Goal: Obtain resource: Obtain resource

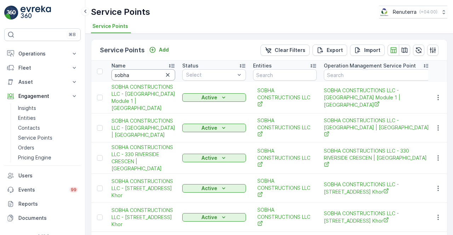
click at [130, 77] on input "sobha" at bounding box center [143, 74] width 64 height 11
type input "s"
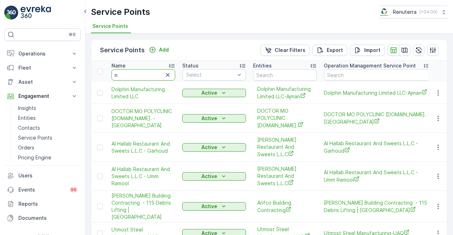
click at [131, 77] on input "n" at bounding box center [143, 74] width 64 height 11
type input "nmc"
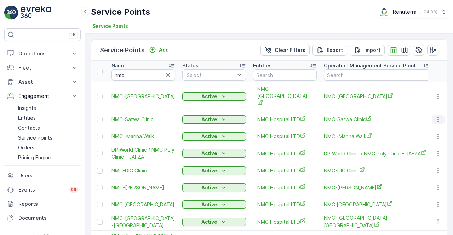
click at [435, 116] on icon "button" at bounding box center [438, 119] width 7 height 7
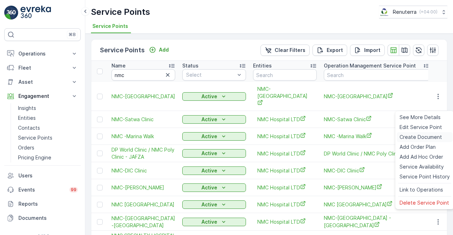
click at [412, 138] on span "Create Document" at bounding box center [421, 137] width 42 height 7
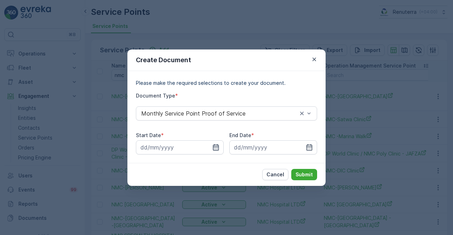
click at [217, 150] on icon "button" at bounding box center [216, 147] width 6 height 6
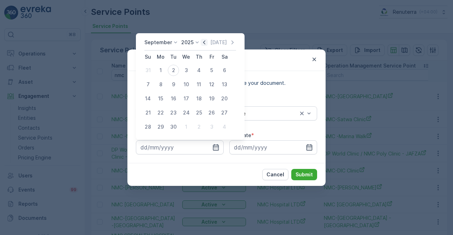
click at [205, 45] on icon "button" at bounding box center [204, 42] width 7 height 7
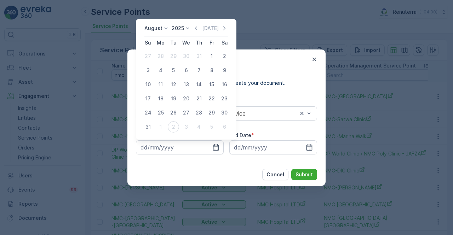
drag, startPoint x: 208, startPoint y: 55, endPoint x: 211, endPoint y: 62, distance: 7.6
click at [209, 56] on div "1" at bounding box center [211, 56] width 11 height 11
type input "01.08.2025"
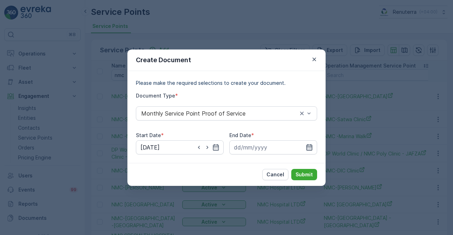
click at [310, 147] on icon "button" at bounding box center [310, 147] width 6 height 6
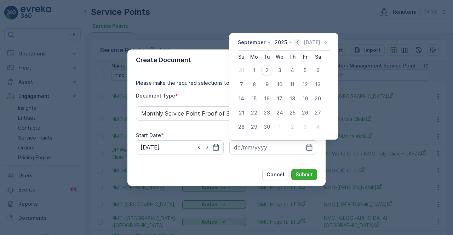
drag, startPoint x: 298, startPoint y: 43, endPoint x: 298, endPoint y: 48, distance: 5.3
click at [298, 44] on icon "button" at bounding box center [297, 42] width 7 height 7
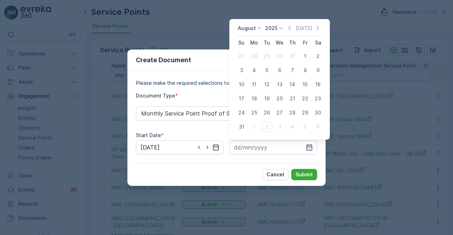
drag, startPoint x: 241, startPoint y: 126, endPoint x: 244, endPoint y: 132, distance: 7.0
click at [242, 127] on div "31" at bounding box center [241, 126] width 11 height 11
type input "31.08.2025"
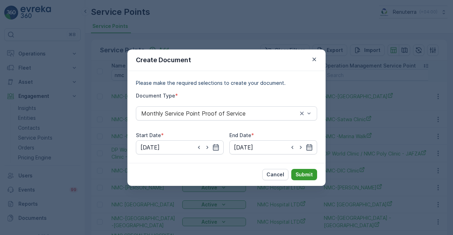
click at [304, 174] on p "Submit" at bounding box center [304, 174] width 17 height 7
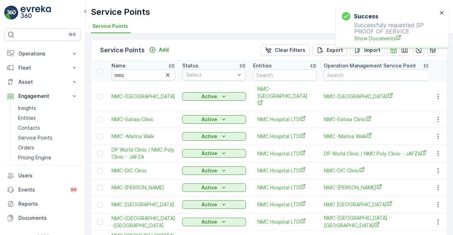
click at [372, 44] on div "Success Successfully requested SP PROOF OF SERVICE Show Documents" at bounding box center [390, 27] width 100 height 34
click at [371, 41] on span "Show Documents" at bounding box center [395, 38] width 83 height 7
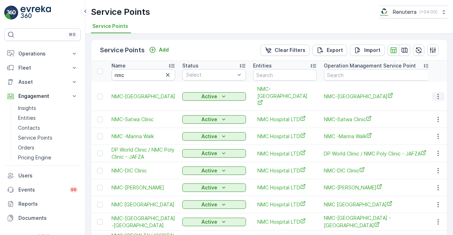
click at [437, 94] on icon "button" at bounding box center [437, 96] width 1 height 5
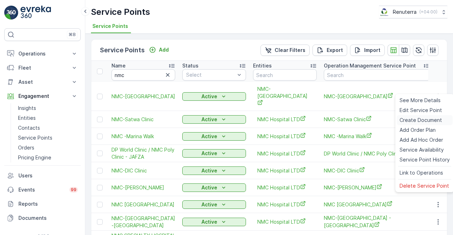
click at [419, 119] on span "Create Document" at bounding box center [421, 120] width 42 height 7
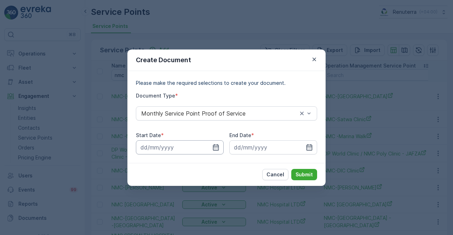
click at [221, 145] on input at bounding box center [180, 148] width 88 height 14
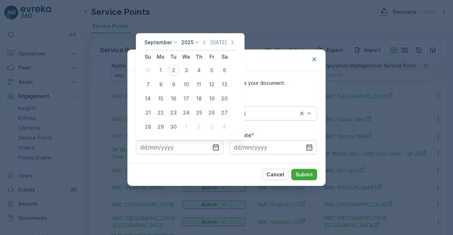
click at [204, 42] on icon "button" at bounding box center [204, 42] width 7 height 7
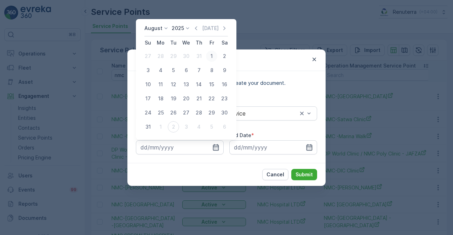
click at [210, 60] on div "1" at bounding box center [211, 56] width 11 height 11
type input "01.08.2025"
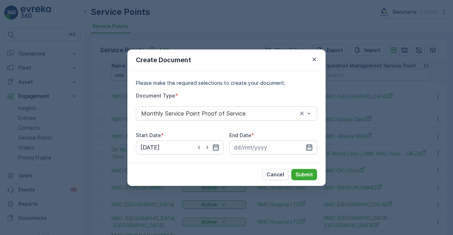
click at [308, 148] on icon "button" at bounding box center [309, 147] width 7 height 7
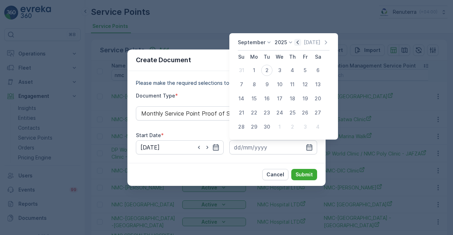
click at [299, 41] on div "Today" at bounding box center [311, 42] width 35 height 7
click at [299, 42] on icon "button" at bounding box center [297, 42] width 7 height 7
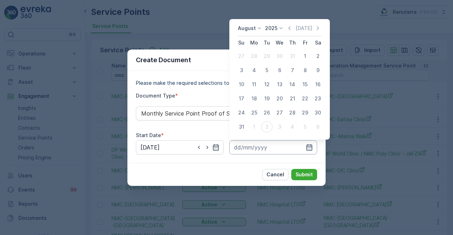
drag, startPoint x: 244, startPoint y: 128, endPoint x: 270, endPoint y: 152, distance: 35.1
click at [245, 128] on div "31" at bounding box center [241, 126] width 11 height 11
type input "31.08.2025"
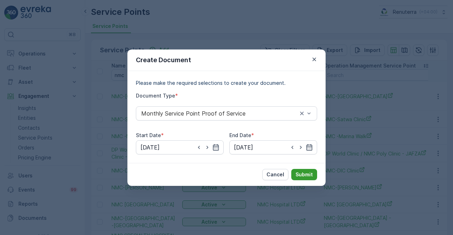
click at [298, 170] on button "Submit" at bounding box center [304, 174] width 26 height 11
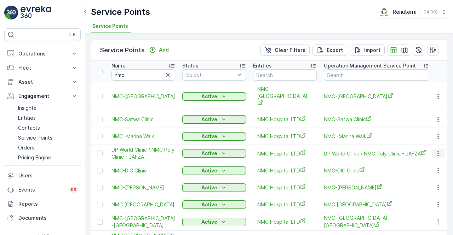
click at [435, 150] on icon "button" at bounding box center [438, 153] width 7 height 7
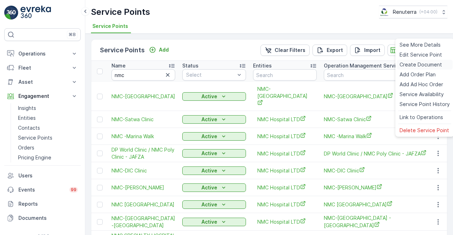
click at [411, 67] on span "Create Document" at bounding box center [421, 64] width 42 height 7
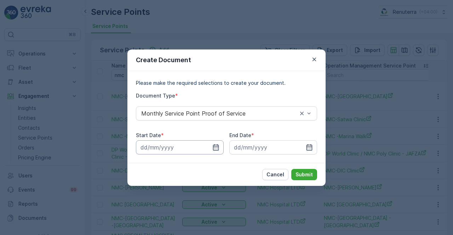
click at [212, 145] on input at bounding box center [180, 148] width 88 height 14
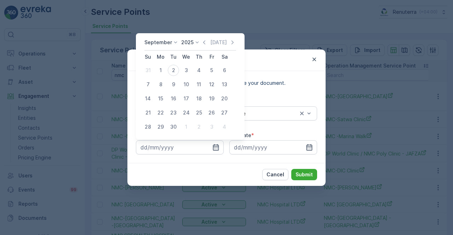
drag, startPoint x: 204, startPoint y: 39, endPoint x: 199, endPoint y: 59, distance: 21.1
click at [204, 39] on div "September 2025 Today Su Mo Tu We Th Fr Sa 31 1 2 3 4 5 6 7 8 9 10 11 12 13 14 1…" at bounding box center [190, 86] width 109 height 107
click at [205, 42] on icon "button" at bounding box center [204, 42] width 7 height 7
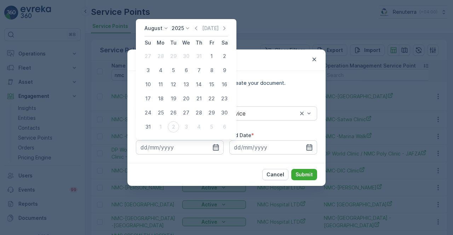
click at [212, 57] on div "1" at bounding box center [211, 56] width 11 height 11
type input "01.08.2025"
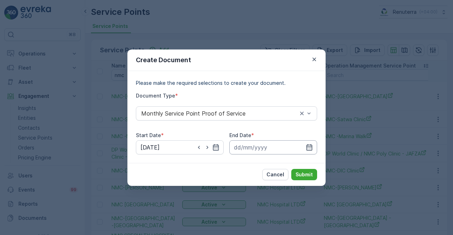
click at [307, 143] on input at bounding box center [273, 148] width 88 height 14
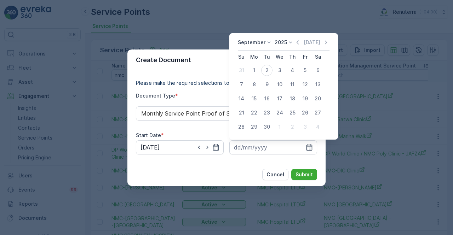
drag, startPoint x: 297, startPoint y: 41, endPoint x: 297, endPoint y: 48, distance: 7.1
click at [297, 41] on icon "button" at bounding box center [297, 42] width 7 height 7
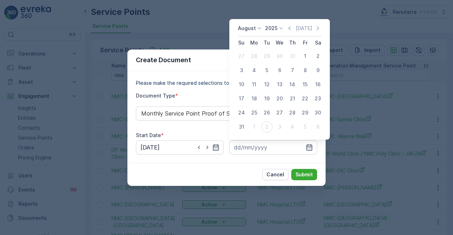
drag, startPoint x: 239, startPoint y: 128, endPoint x: 248, endPoint y: 136, distance: 12.5
click at [239, 128] on div "31" at bounding box center [241, 126] width 11 height 11
type input "31.08.2025"
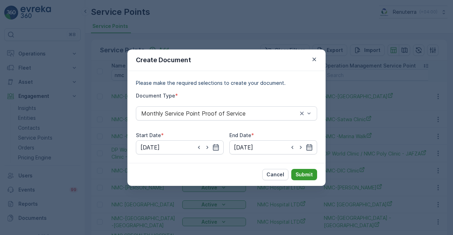
click at [304, 177] on p "Submit" at bounding box center [304, 174] width 17 height 7
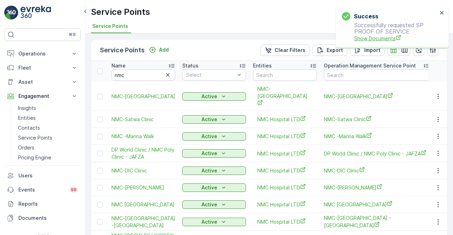
click at [384, 42] on span "Show Documents" at bounding box center [395, 38] width 83 height 7
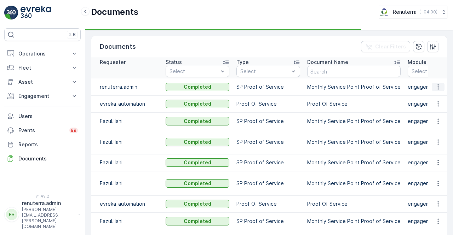
click at [438, 90] on button "button" at bounding box center [438, 87] width 13 height 8
click at [435, 96] on td at bounding box center [437, 104] width 19 height 17
click at [435, 90] on icon "button" at bounding box center [438, 87] width 7 height 7
click at [436, 97] on span "See Details" at bounding box center [436, 96] width 27 height 7
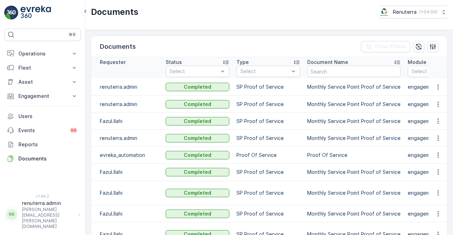
click at [330, 138] on td "Monthly Service Point Proof of Service" at bounding box center [354, 138] width 101 height 17
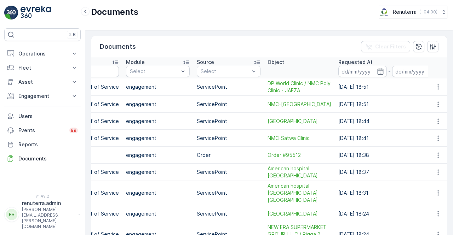
scroll to position [0, 296]
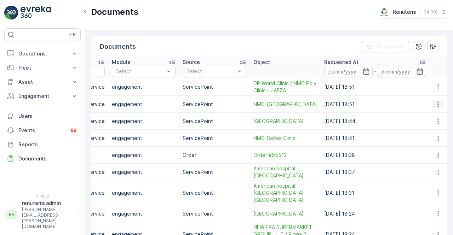
click at [435, 101] on icon "button" at bounding box center [438, 104] width 7 height 7
click at [436, 111] on span "See Details" at bounding box center [436, 114] width 27 height 7
click at [436, 101] on button "button" at bounding box center [438, 104] width 13 height 8
click at [433, 111] on div "See Details" at bounding box center [436, 114] width 33 height 10
click at [436, 85] on icon "button" at bounding box center [438, 87] width 7 height 7
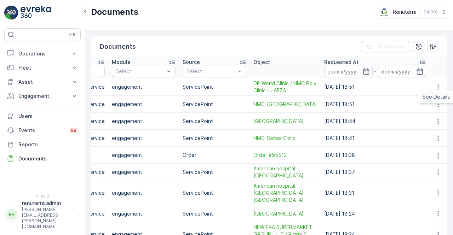
click at [427, 97] on span "See Details" at bounding box center [436, 96] width 27 height 7
